Goal: Task Accomplishment & Management: Complete application form

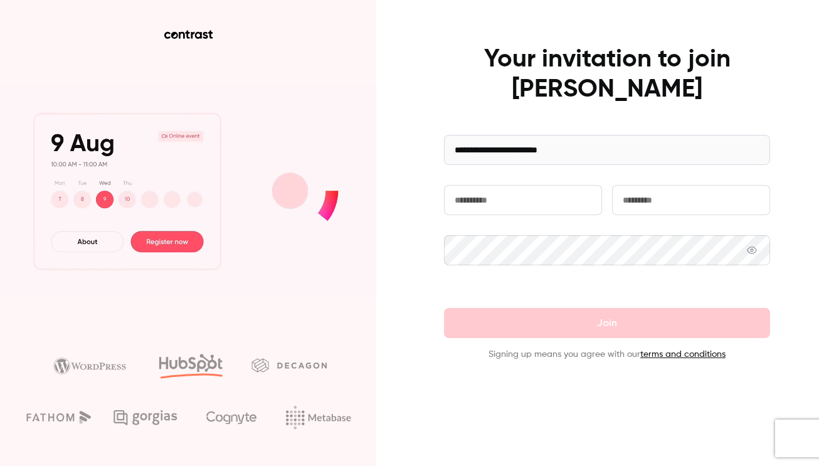
click at [519, 197] on input "text" at bounding box center [523, 200] width 158 height 30
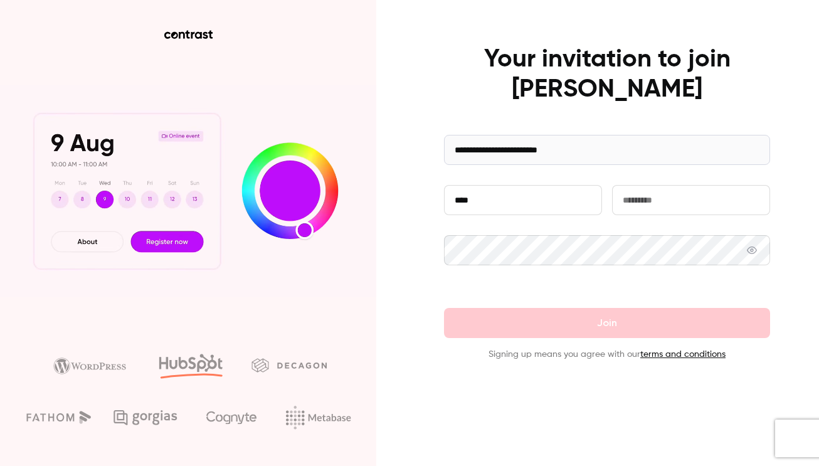
type input "****"
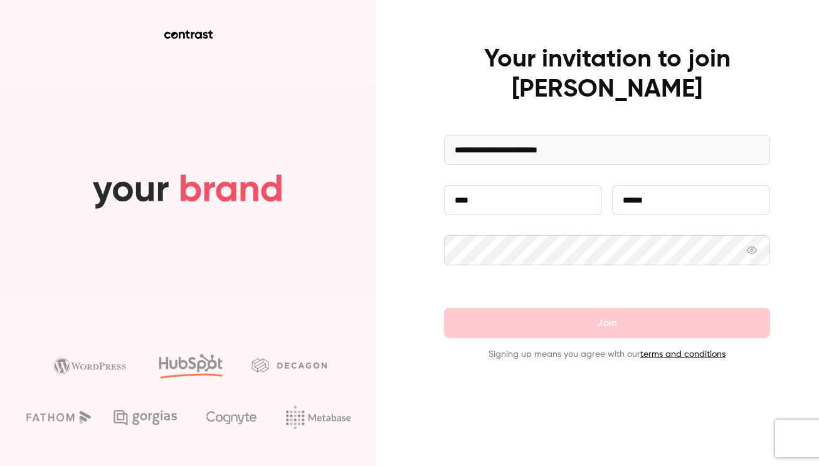
type input "******"
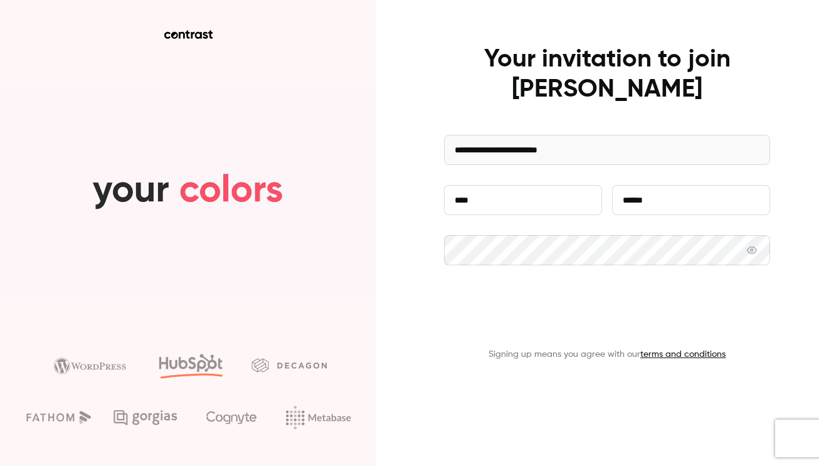
click at [625, 327] on button "Join" at bounding box center [607, 323] width 326 height 30
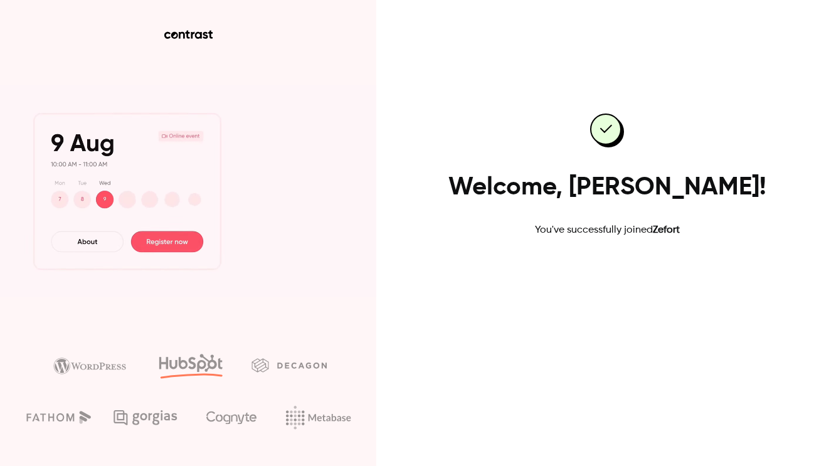
click at [626, 268] on link "Go to dashboard" at bounding box center [607, 278] width 107 height 30
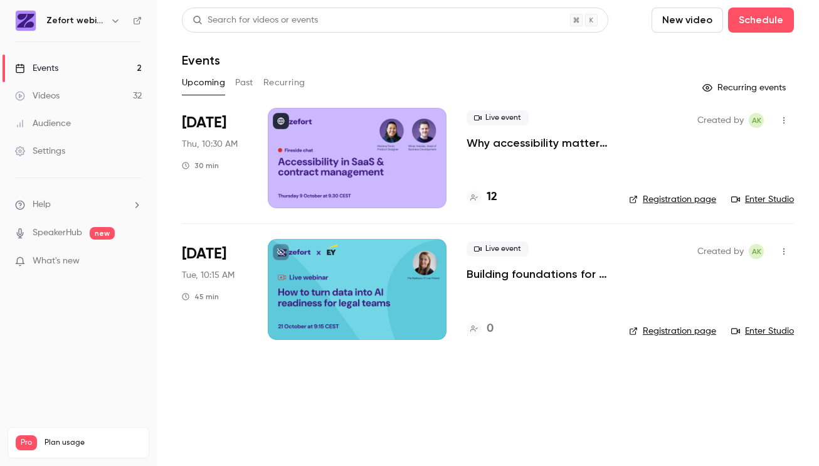
click at [61, 147] on div "Settings" at bounding box center [40, 151] width 50 height 13
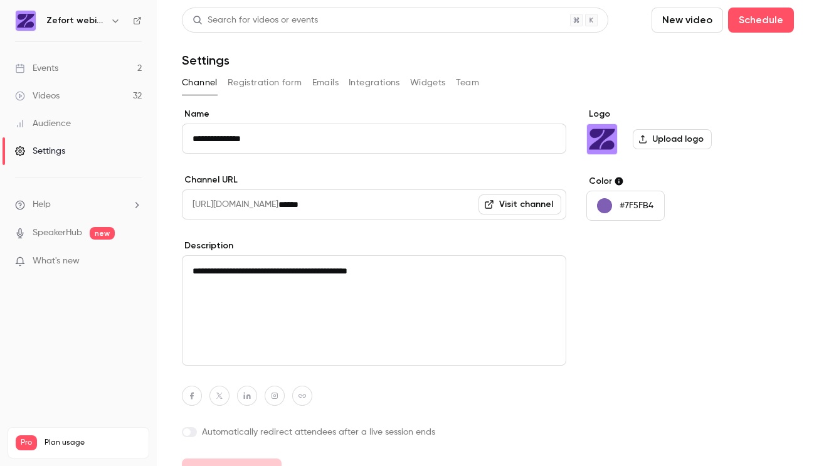
click at [460, 79] on button "Team" at bounding box center [468, 83] width 24 height 20
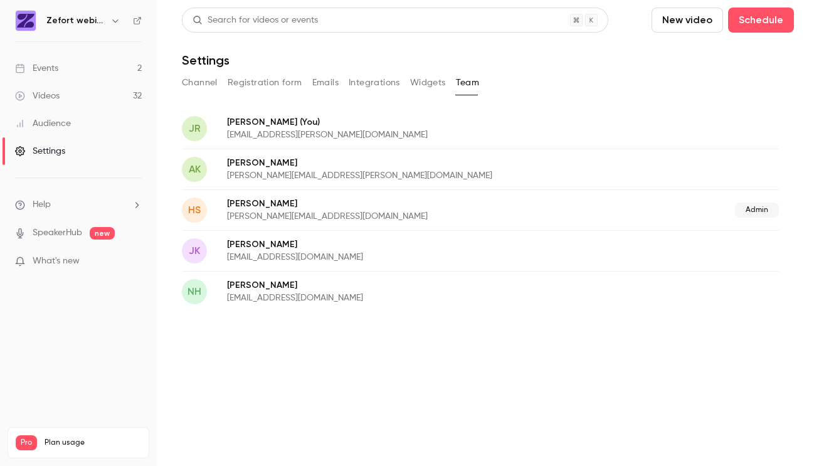
click at [583, 125] on div "JR Jade Rosenk (You) jade.rosenkranz@zefort.com" at bounding box center [480, 128] width 597 height 41
click at [192, 129] on span "JR" at bounding box center [195, 128] width 12 height 15
click at [434, 75] on button "Widgets" at bounding box center [428, 83] width 36 height 20
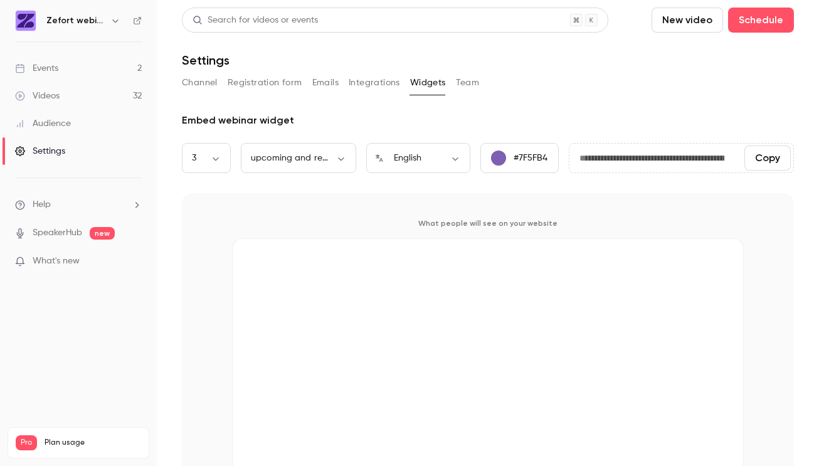
click at [379, 83] on button "Integrations" at bounding box center [374, 83] width 51 height 20
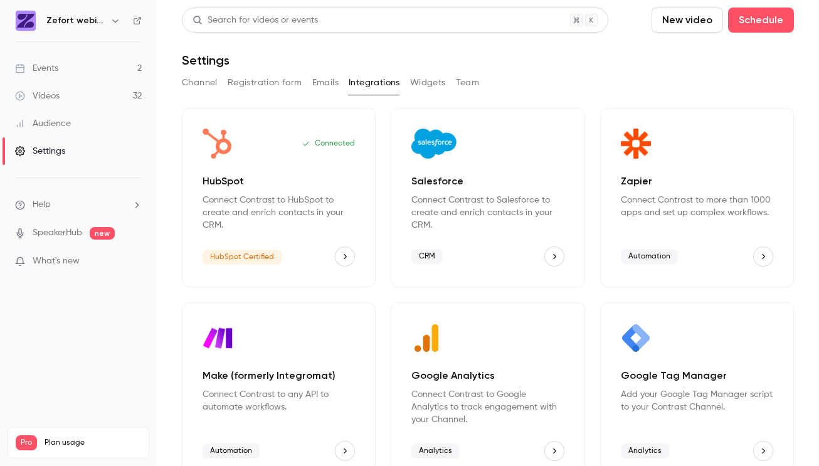
click at [309, 75] on div "Channel Registration form Emails Integrations Widgets Team" at bounding box center [488, 83] width 612 height 20
click at [319, 81] on button "Emails" at bounding box center [325, 83] width 26 height 20
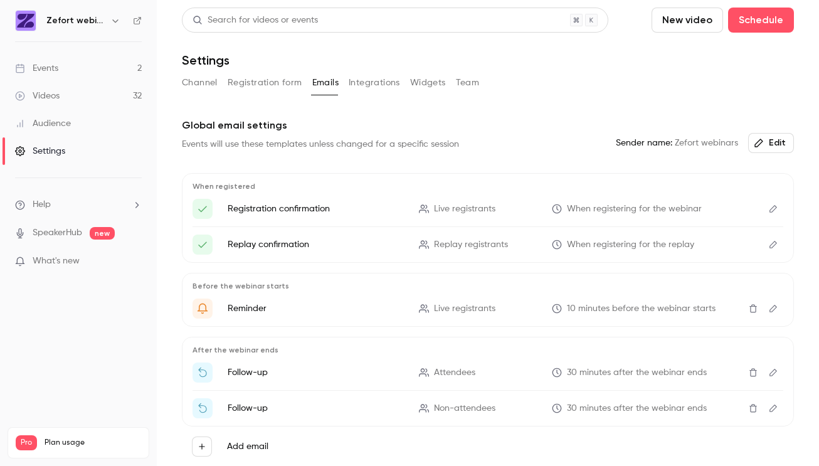
click at [295, 80] on button "Registration form" at bounding box center [265, 83] width 75 height 20
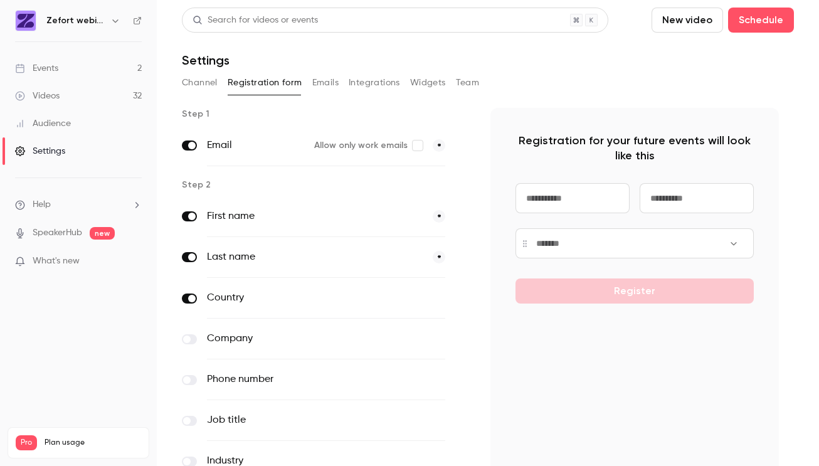
click at [203, 81] on button "Channel" at bounding box center [200, 83] width 36 height 20
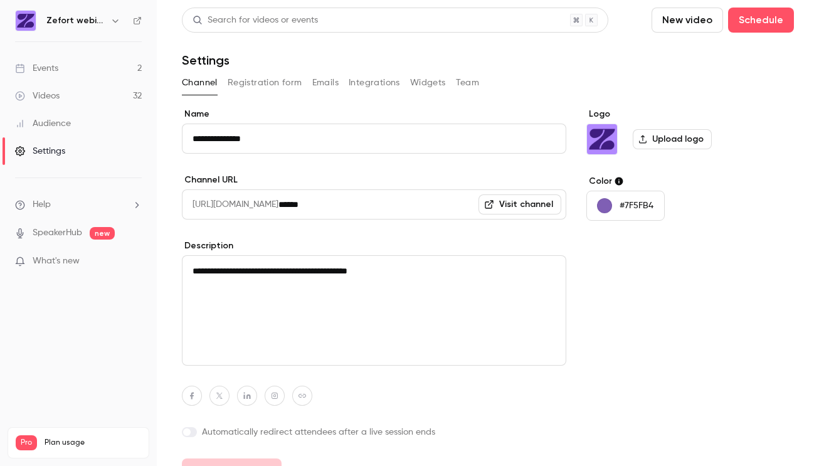
click at [242, 82] on button "Registration form" at bounding box center [265, 83] width 75 height 20
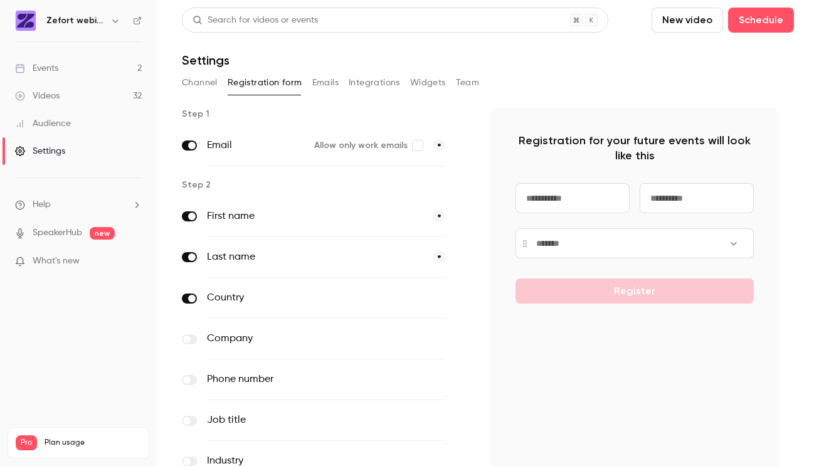
click at [205, 81] on button "Channel" at bounding box center [200, 83] width 36 height 20
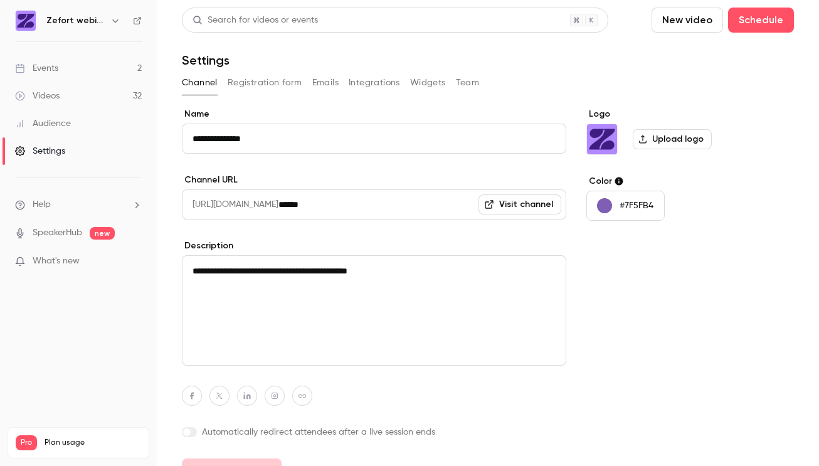
click at [61, 207] on li "Help" at bounding box center [78, 204] width 127 height 13
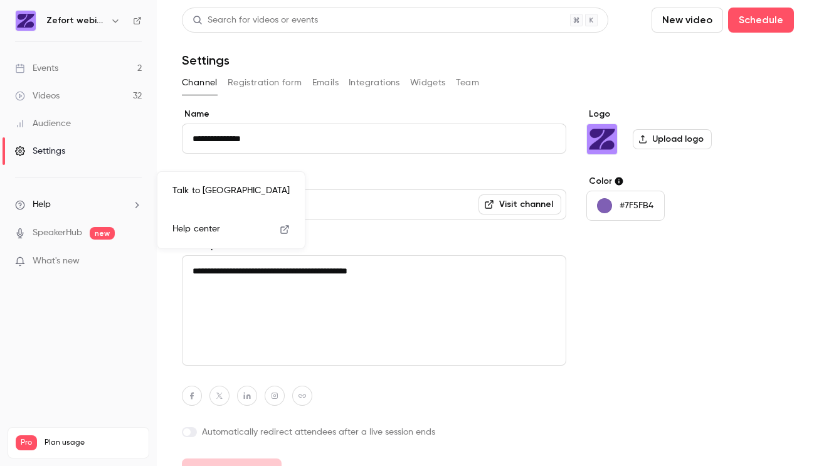
click at [523, 69] on div at bounding box center [409, 233] width 819 height 466
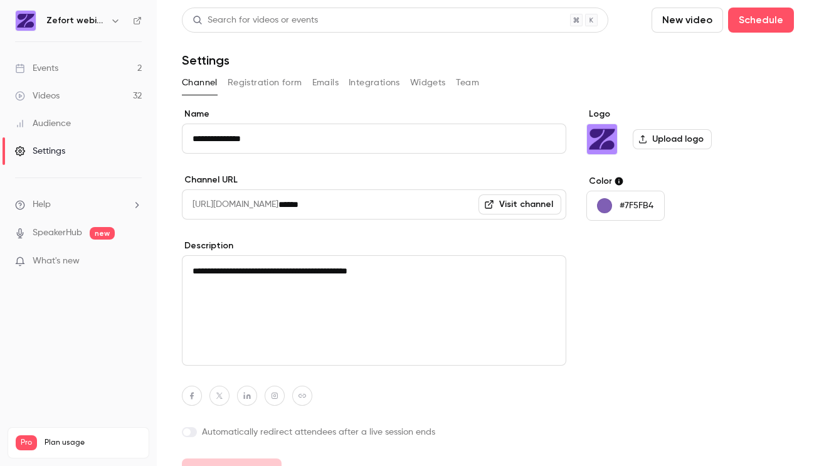
click at [110, 23] on button "button" at bounding box center [115, 20] width 15 height 15
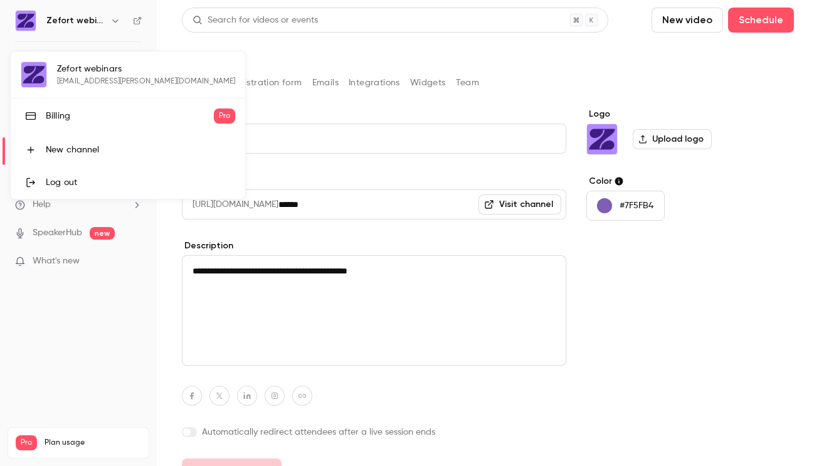
click at [102, 324] on div at bounding box center [409, 233] width 819 height 466
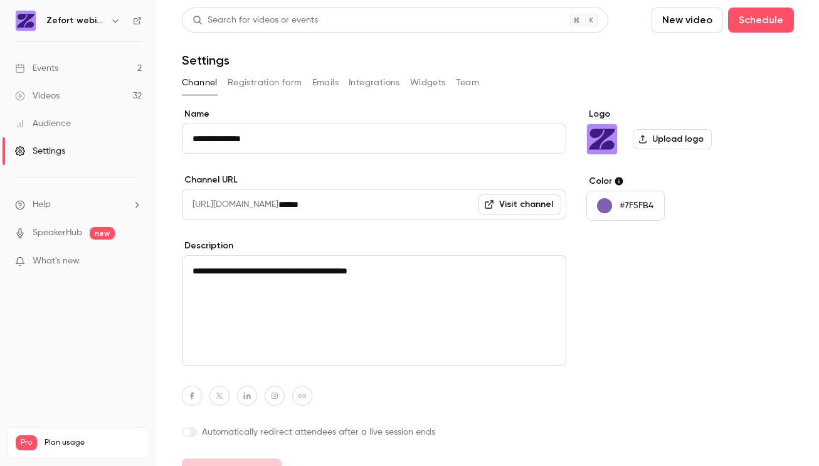
click at [116, 92] on link "Videos 32" at bounding box center [78, 96] width 157 height 28
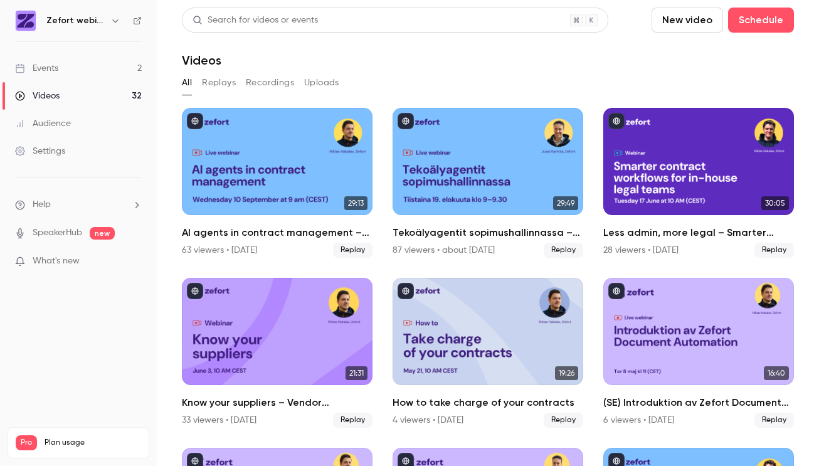
click at [67, 151] on link "Settings" at bounding box center [78, 151] width 157 height 28
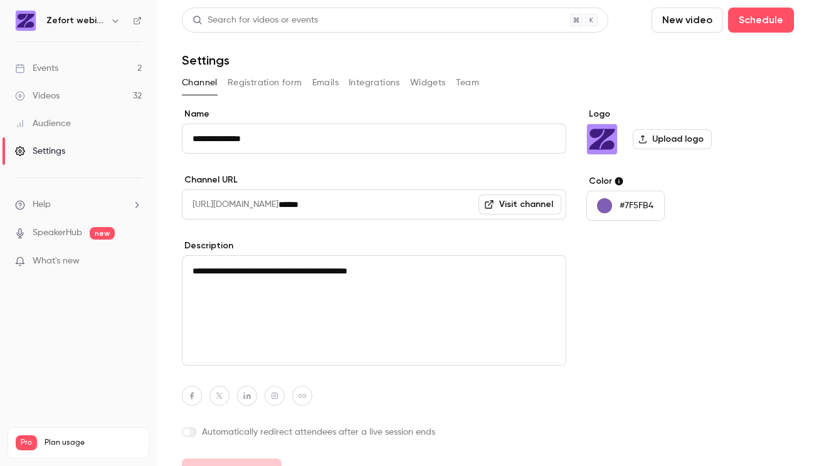
click at [281, 78] on button "Registration form" at bounding box center [265, 83] width 75 height 20
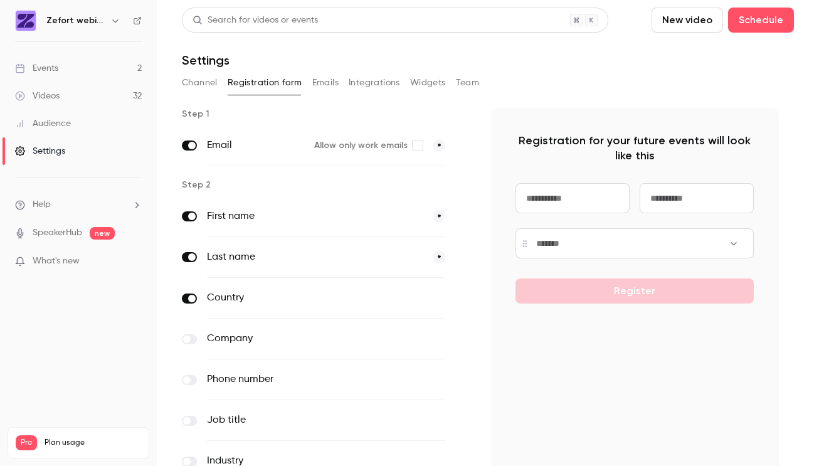
click at [328, 87] on button "Emails" at bounding box center [325, 83] width 26 height 20
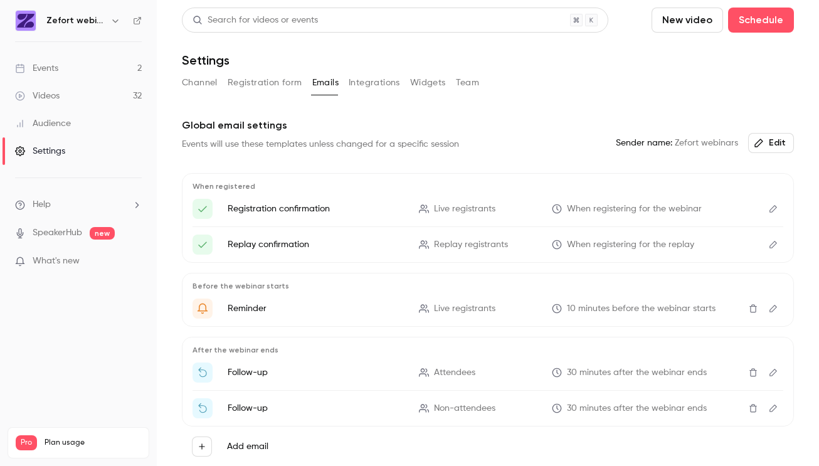
click at [386, 84] on button "Integrations" at bounding box center [374, 83] width 51 height 20
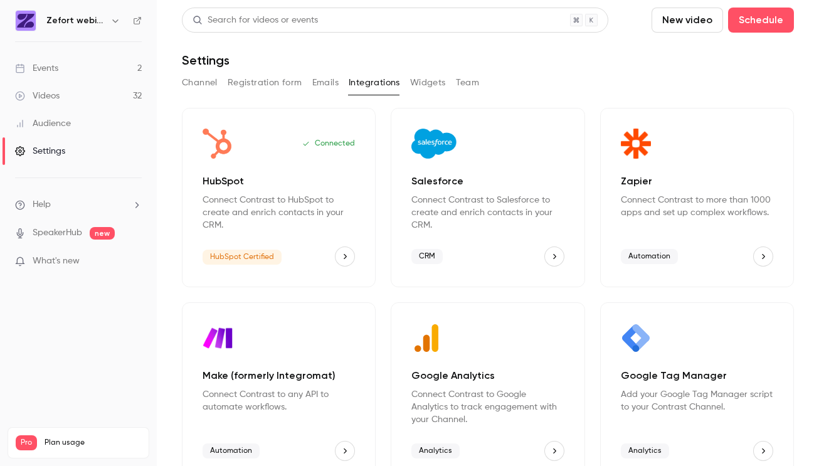
click at [467, 85] on button "Team" at bounding box center [468, 83] width 24 height 20
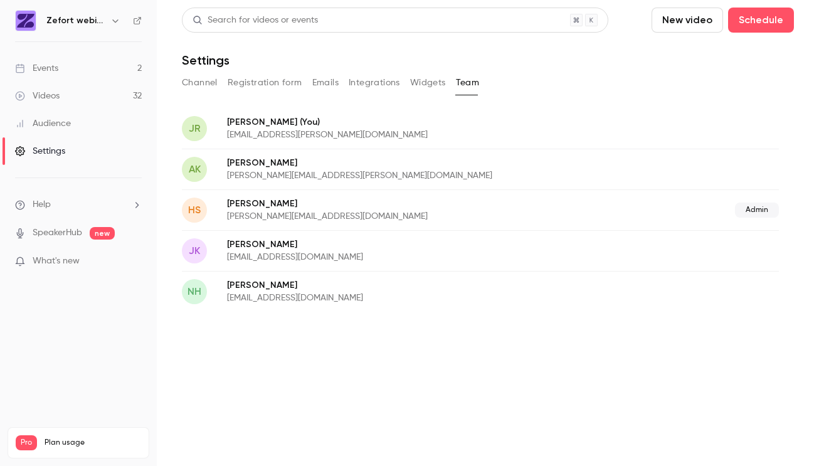
click at [395, 128] on p "Jade Rosenk (You)" at bounding box center [415, 121] width 376 height 13
click at [83, 450] on div "Videos 32 / 150 Monthly registrants 14 / 250" at bounding box center [78, 472] width 125 height 45
click at [94, 265] on p "What's new" at bounding box center [68, 261] width 107 height 13
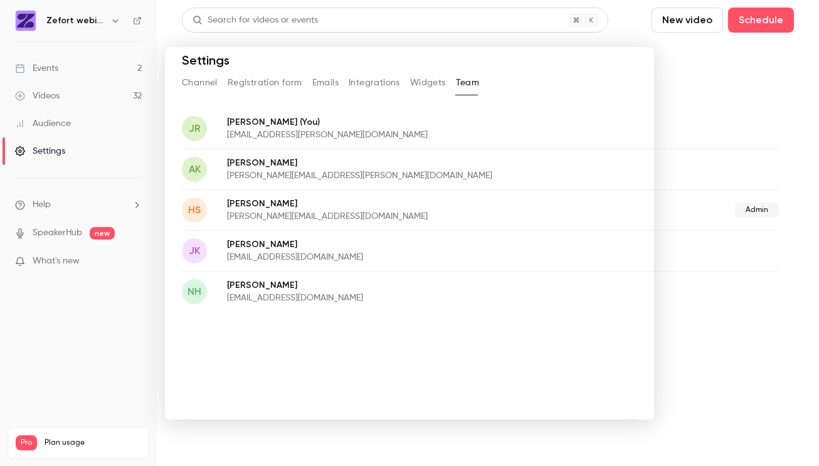
click at [45, 321] on div at bounding box center [409, 233] width 819 height 466
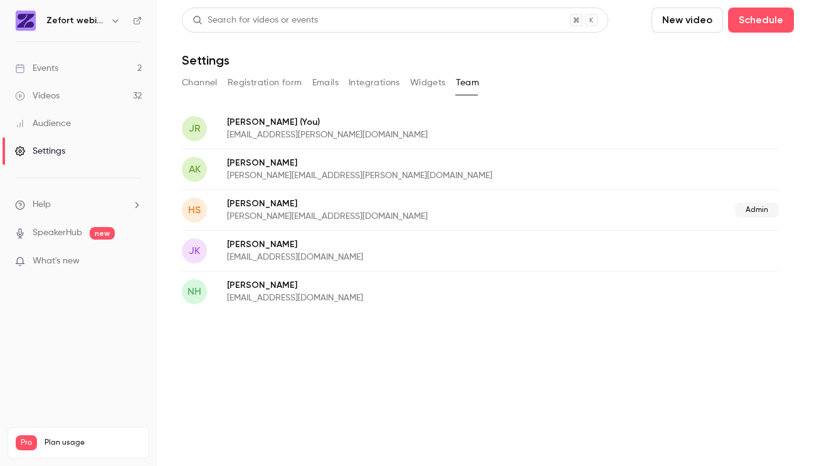
click at [46, 206] on span "Help" at bounding box center [42, 204] width 18 height 13
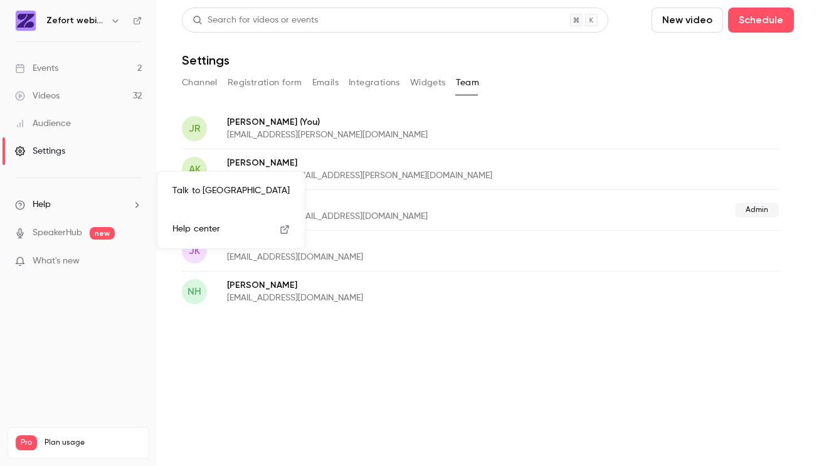
click at [386, 125] on div at bounding box center [409, 233] width 819 height 466
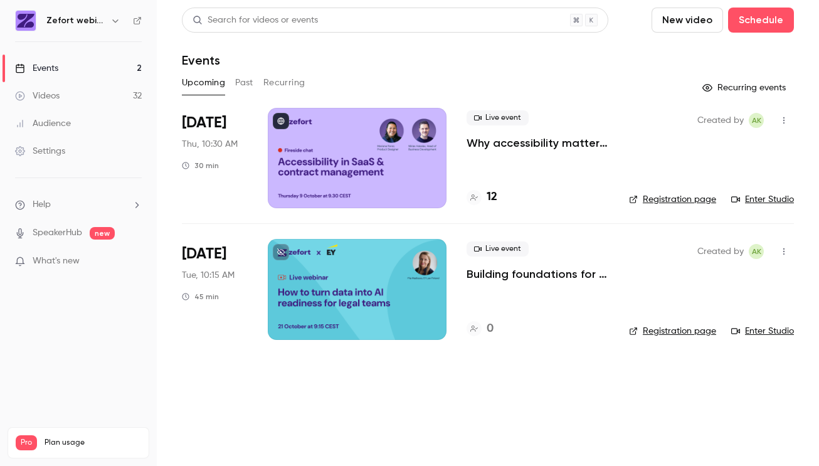
click at [114, 21] on icon "button" at bounding box center [115, 21] width 10 height 10
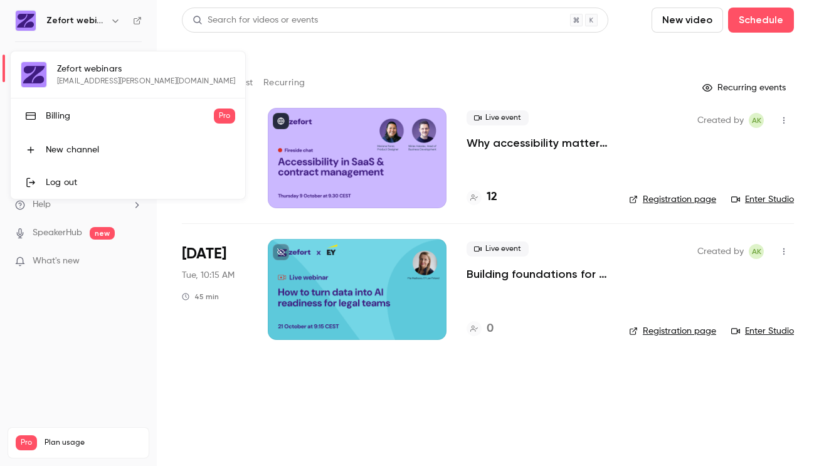
click at [111, 324] on div at bounding box center [409, 233] width 819 height 466
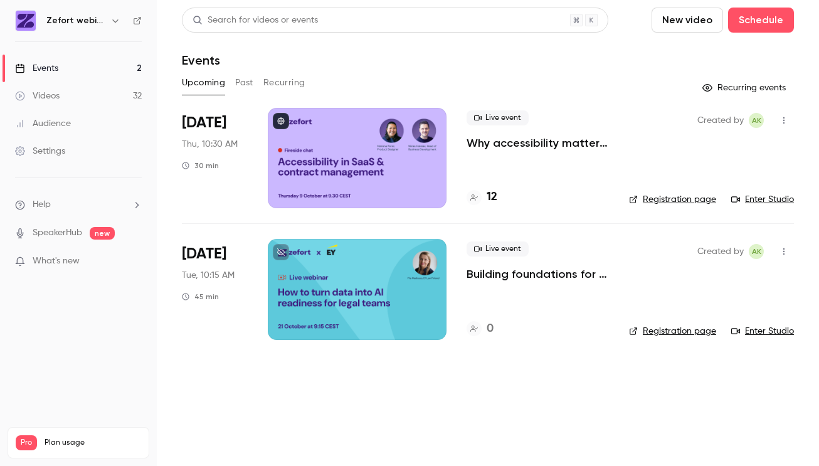
click at [111, 116] on link "Audience" at bounding box center [78, 124] width 157 height 28
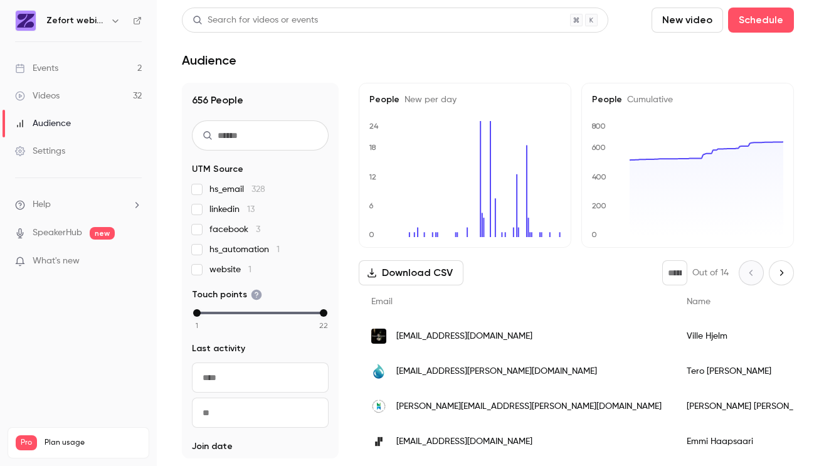
click at [77, 162] on link "Settings" at bounding box center [78, 151] width 157 height 28
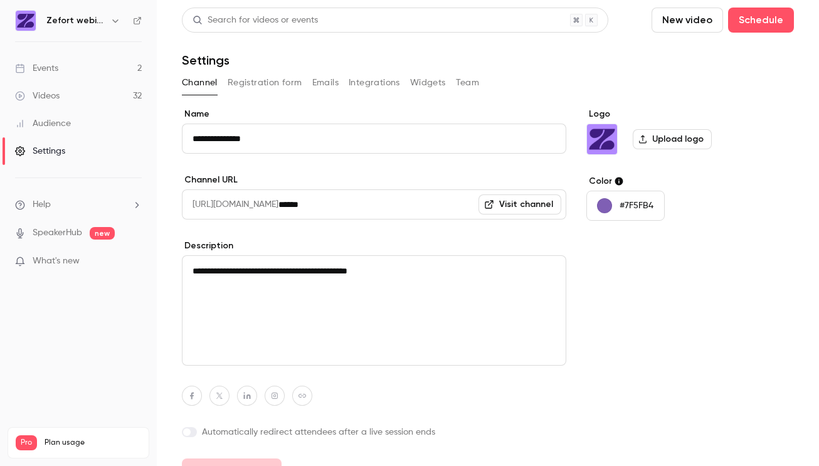
click at [258, 79] on button "Registration form" at bounding box center [265, 83] width 75 height 20
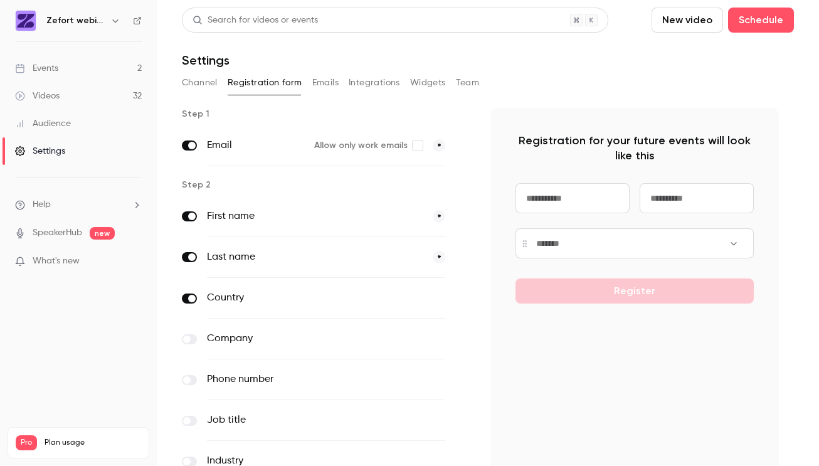
click at [327, 77] on button "Emails" at bounding box center [325, 83] width 26 height 20
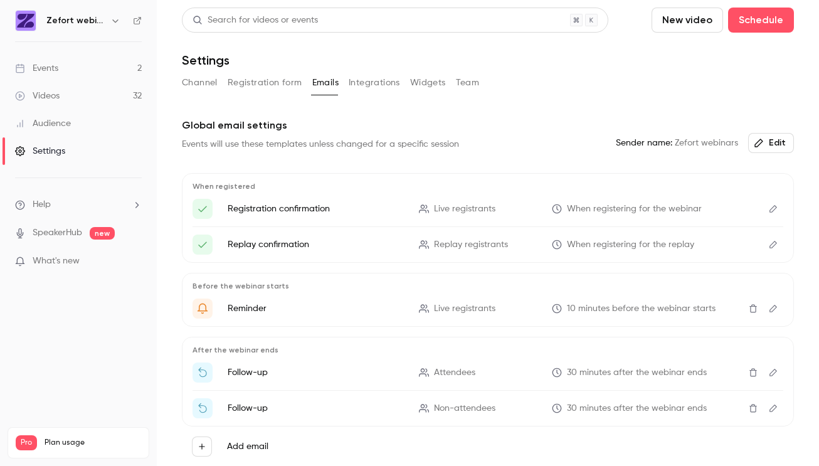
click at [368, 83] on button "Integrations" at bounding box center [374, 83] width 51 height 20
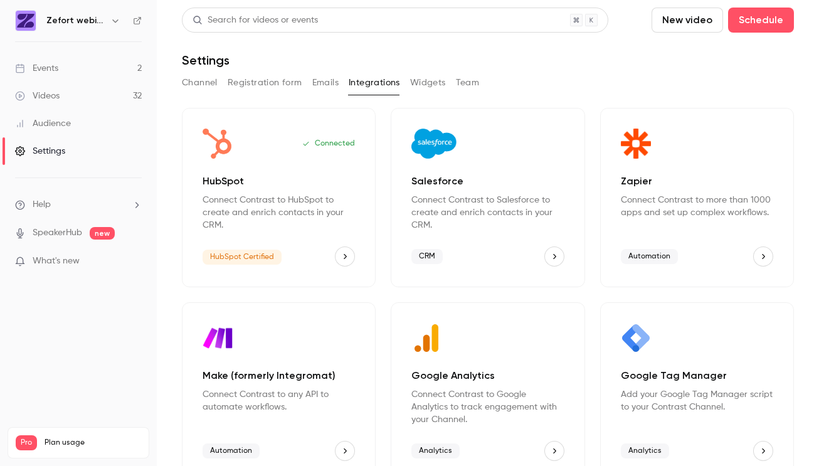
click at [428, 79] on button "Widgets" at bounding box center [428, 83] width 36 height 20
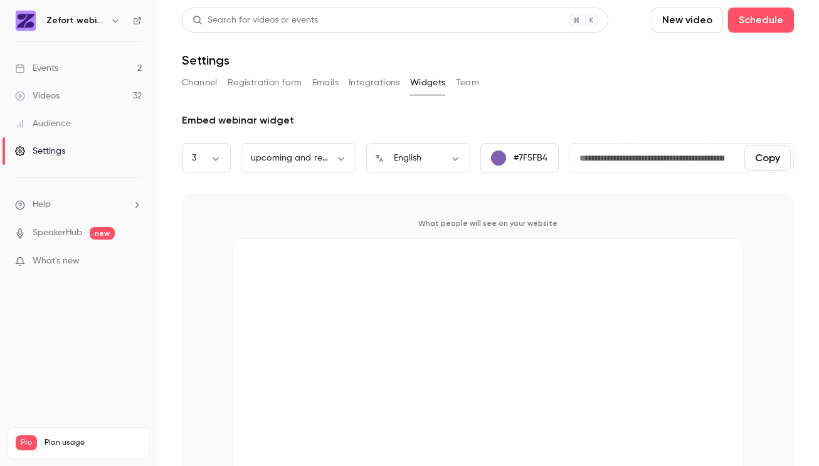
click at [471, 78] on button "Team" at bounding box center [468, 83] width 24 height 20
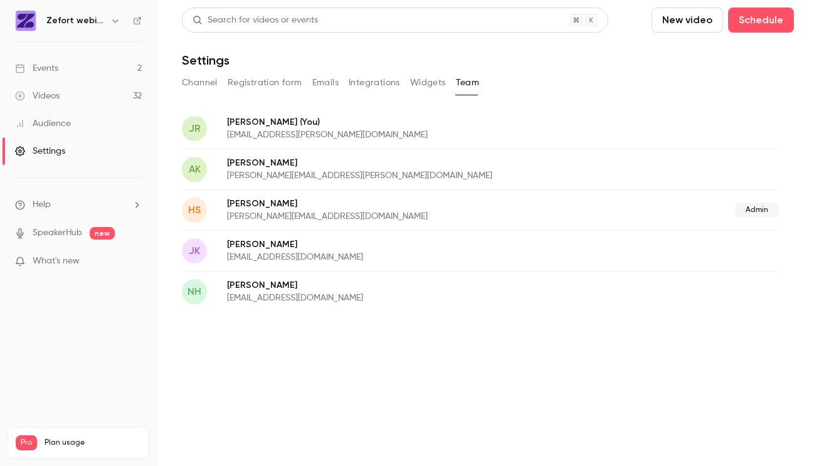
click at [419, 130] on p "[EMAIL_ADDRESS][PERSON_NAME][DOMAIN_NAME]" at bounding box center [415, 135] width 376 height 13
click at [237, 133] on p "[EMAIL_ADDRESS][PERSON_NAME][DOMAIN_NAME]" at bounding box center [415, 135] width 376 height 13
click at [201, 128] on span "JR" at bounding box center [194, 128] width 25 height 25
click at [21, 22] on img at bounding box center [26, 21] width 20 height 20
